Goal: Communication & Community: Participate in discussion

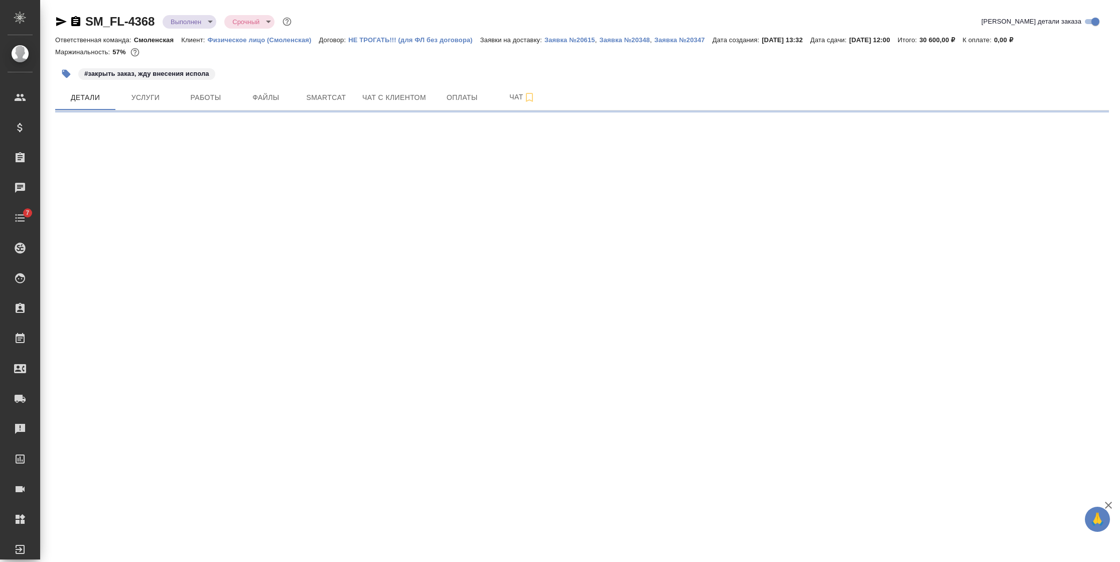
select select "RU"
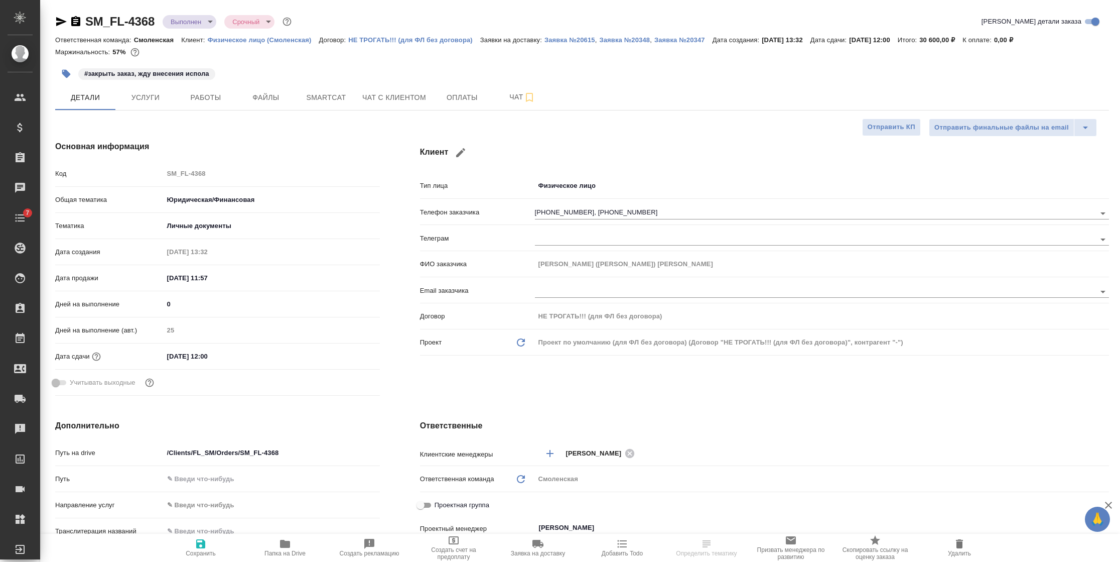
type textarea "x"
click at [510, 99] on span "Чат" at bounding box center [522, 97] width 48 height 13
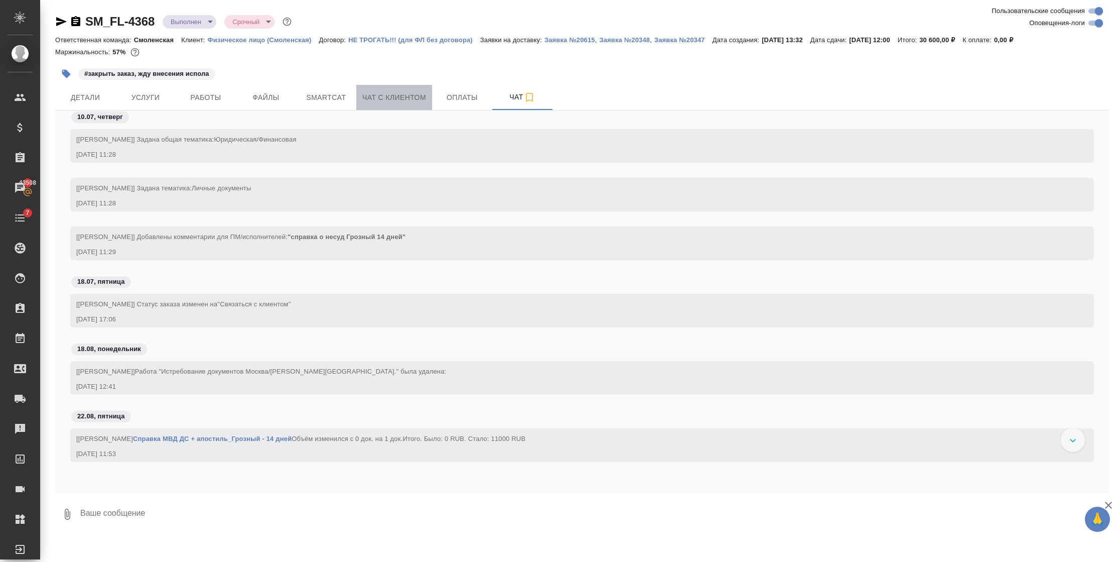
click at [408, 102] on span "Чат с клиентом" at bounding box center [394, 97] width 64 height 13
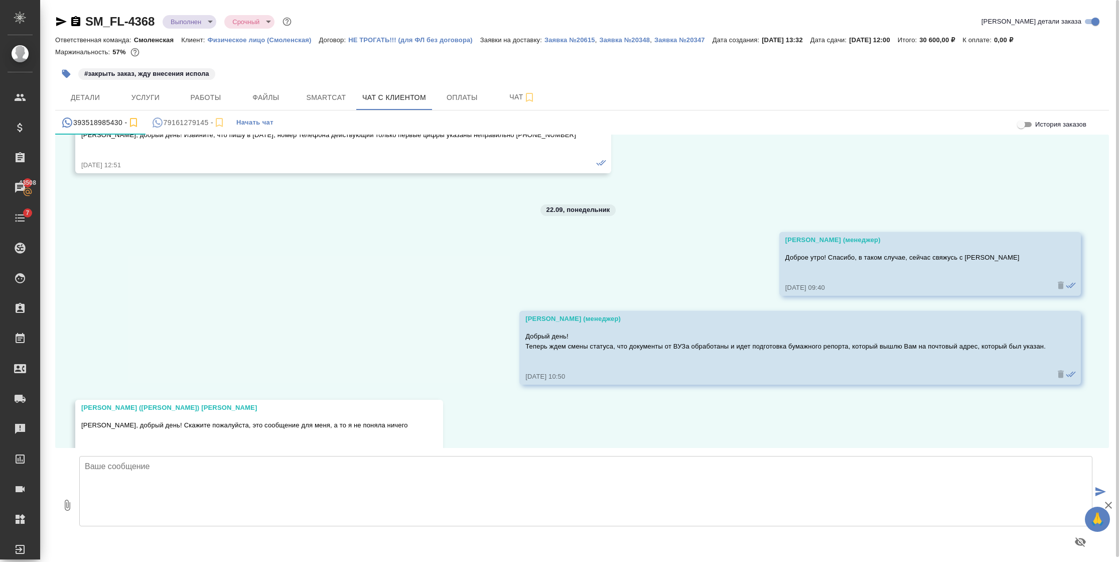
scroll to position [27153, 0]
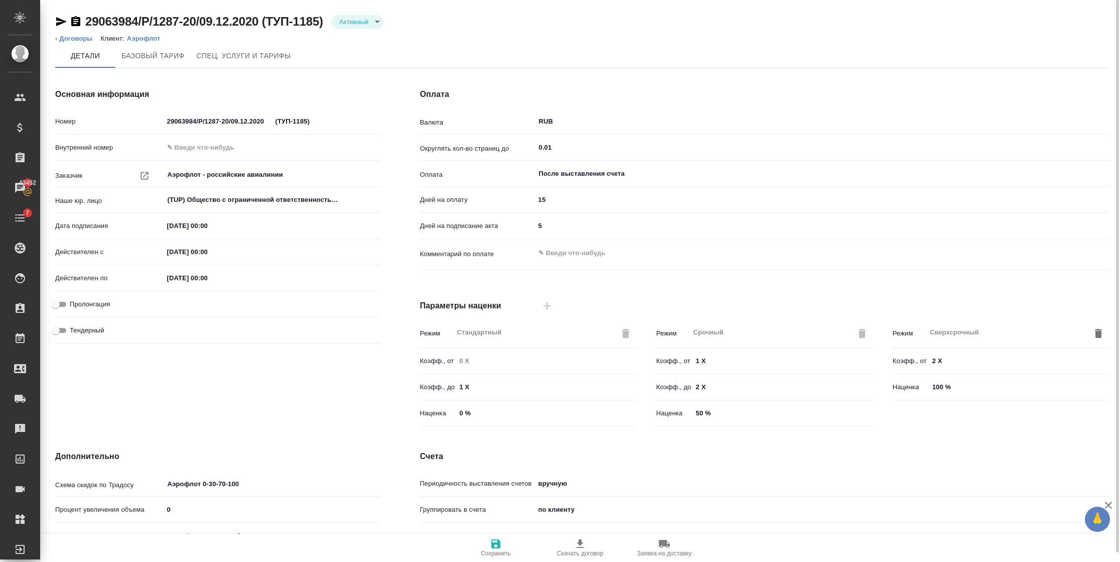
scroll to position [120, 0]
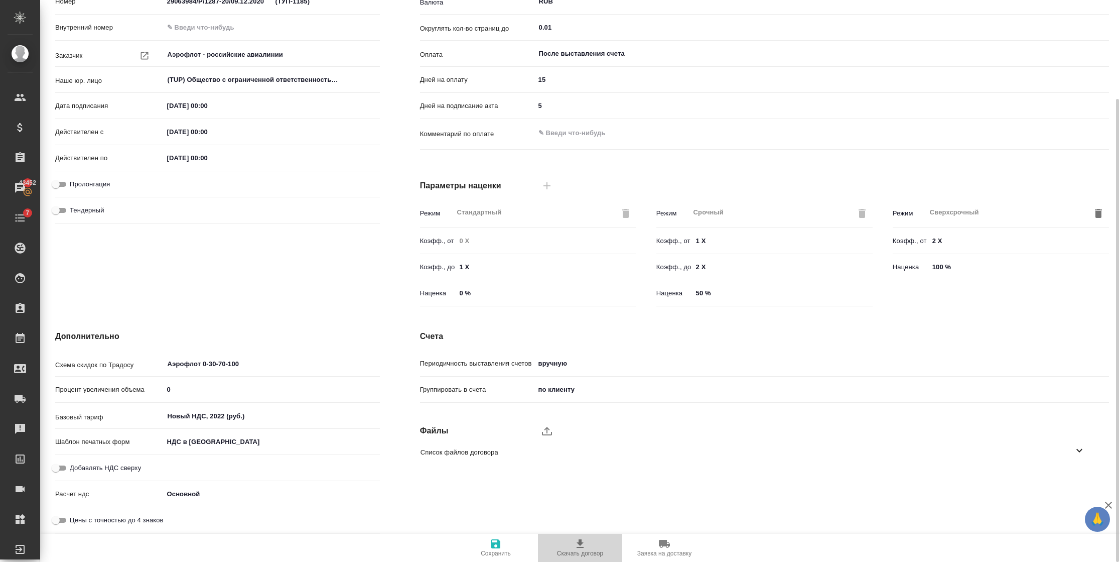
click at [574, 543] on icon "button" at bounding box center [580, 543] width 12 height 12
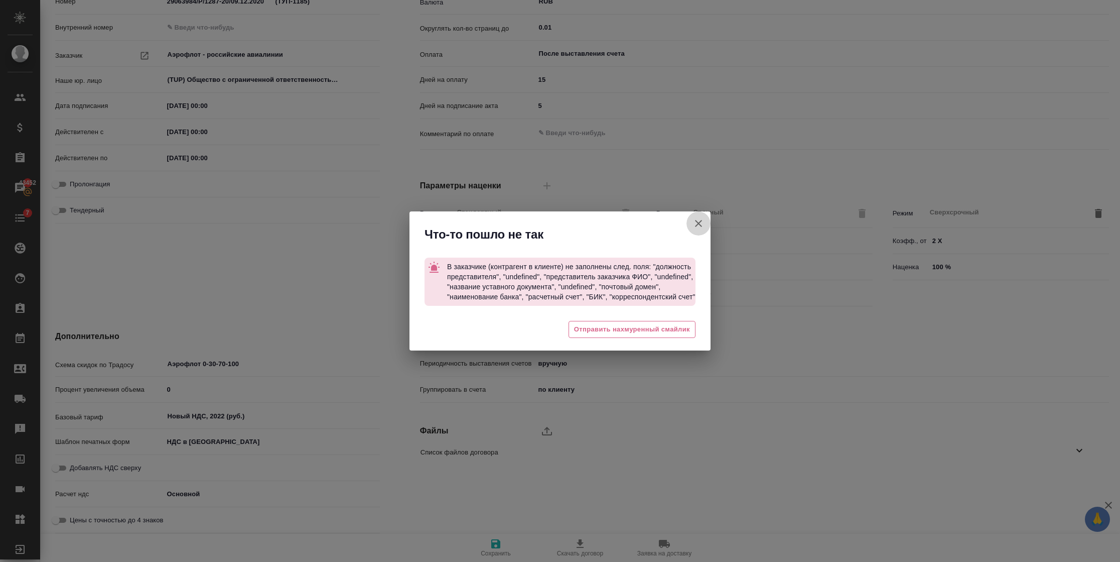
click at [701, 215] on button "button" at bounding box center [699, 223] width 24 height 24
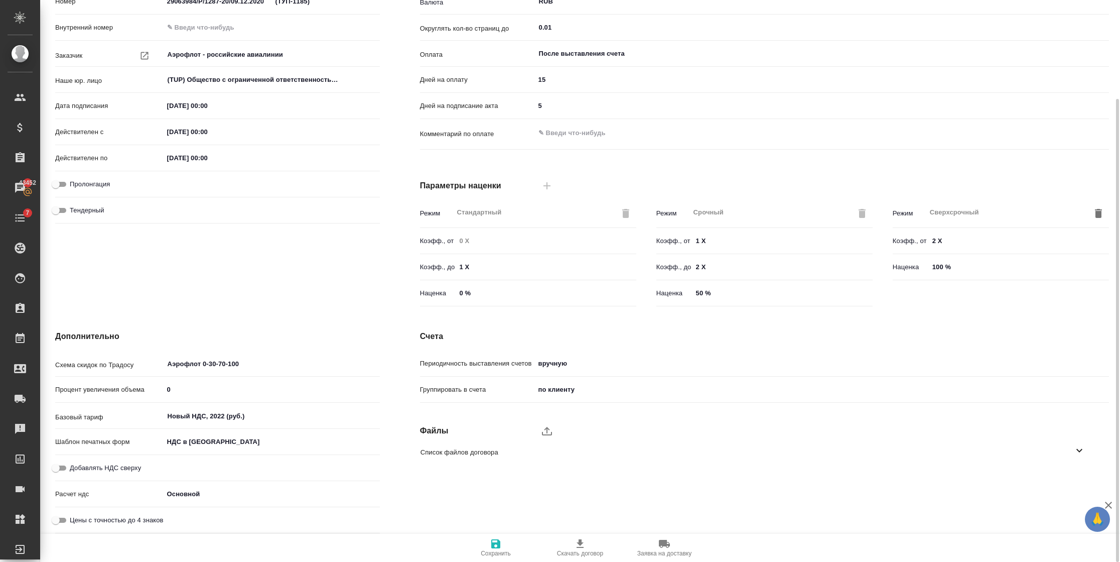
scroll to position [0, 0]
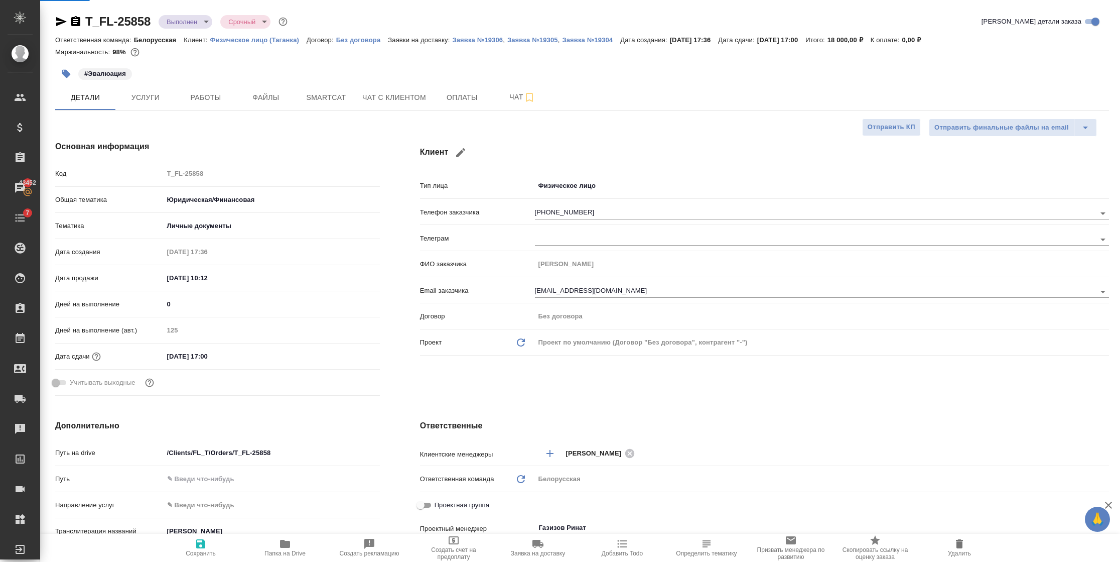
select select "RU"
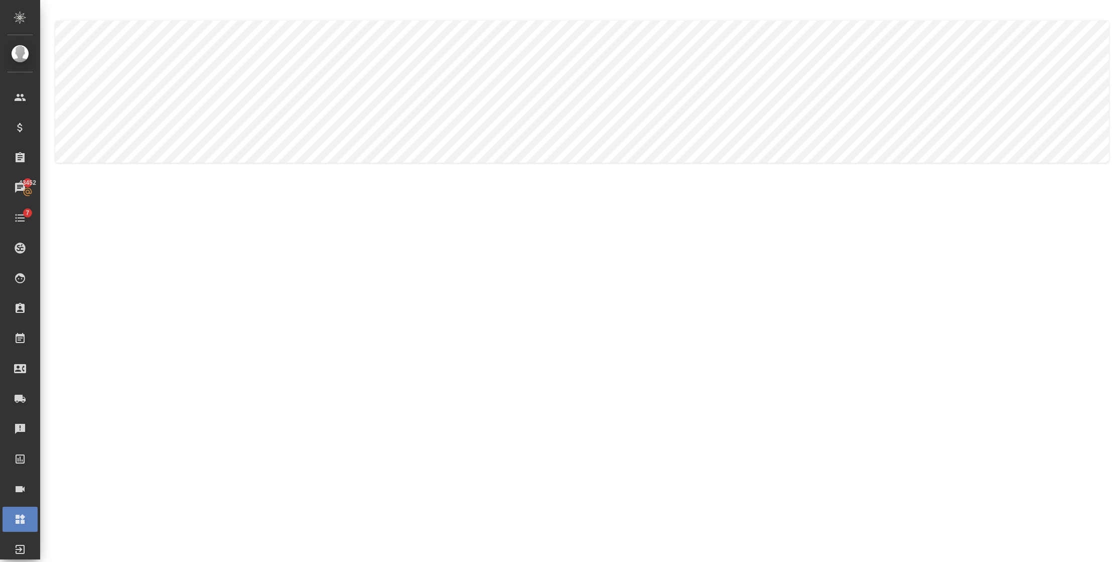
click at [167, 89] on body ".cls-1 fill:#fff; AWATERA [PERSON_NAME] Спецификации Заказы 43452 Чаты 7 Todo П…" at bounding box center [560, 281] width 1120 height 562
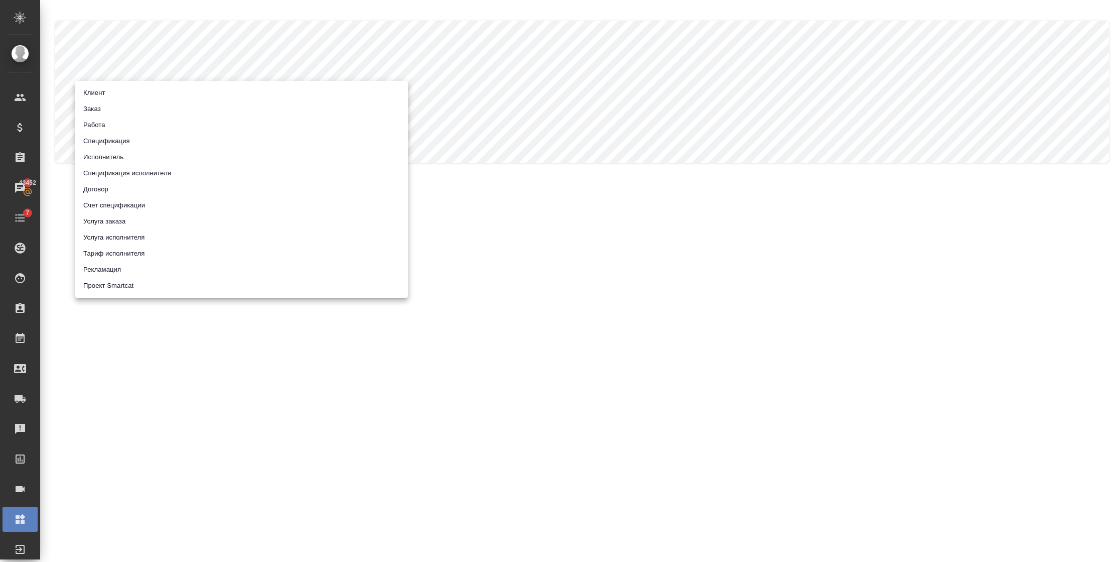
click at [104, 187] on li "Договор" at bounding box center [241, 189] width 333 height 16
